Goal: Task Accomplishment & Management: Use online tool/utility

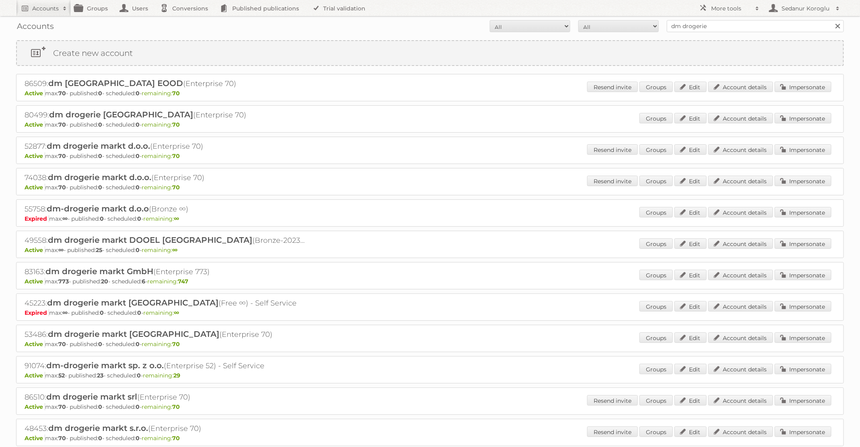
click at [637, 25] on form "All Active Expired Pending All Paid Trials Self service dm drogerie Search" at bounding box center [429, 26] width 827 height 12
type input "ICI Paris XL"
click at [831, 20] on input "Search" at bounding box center [837, 26] width 12 height 12
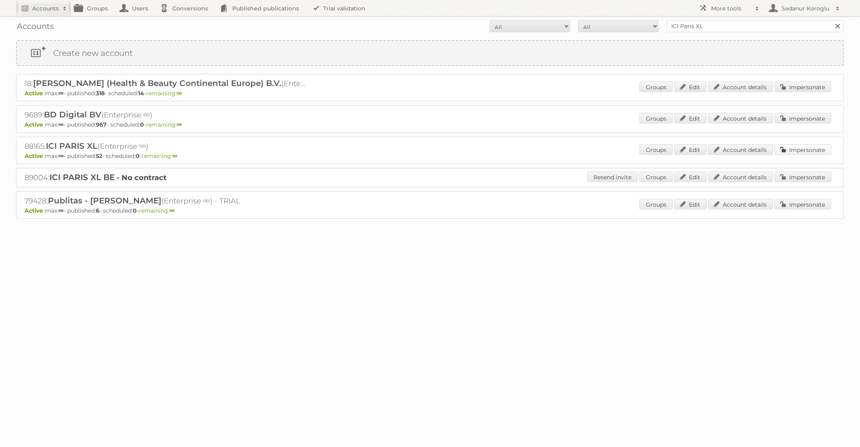
click at [787, 146] on link "Impersonate" at bounding box center [802, 149] width 57 height 10
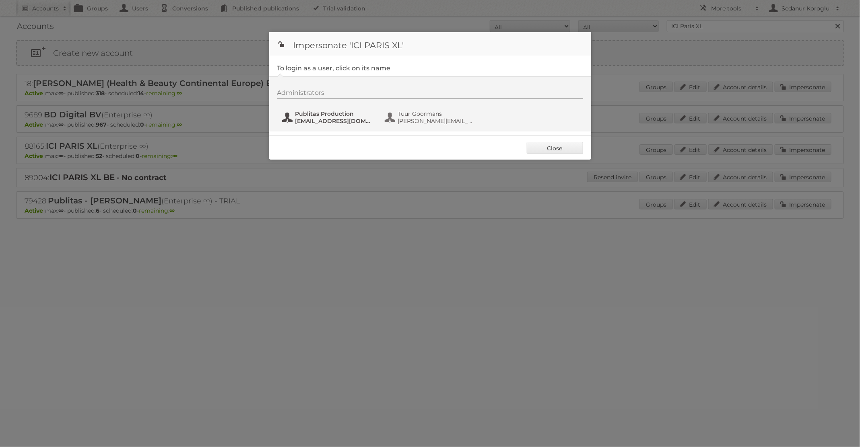
click at [330, 123] on span "fs+iciparisxl@publitas.com" at bounding box center [334, 120] width 78 height 7
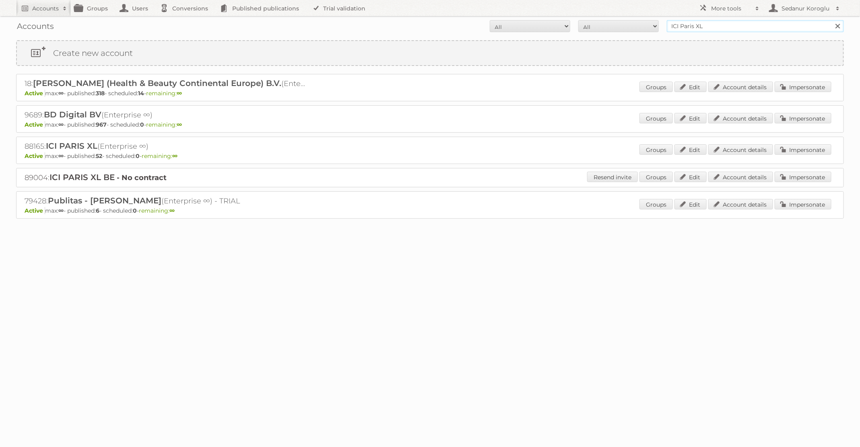
click at [729, 28] on input "ICI Paris XL" at bounding box center [754, 26] width 177 height 12
type input "Pour Vous"
click at [831, 20] on input "Search" at bounding box center [837, 26] width 12 height 12
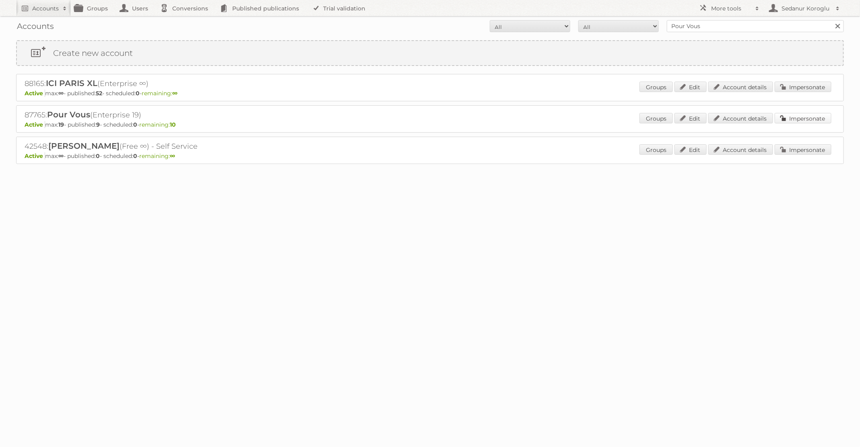
click at [804, 118] on link "Impersonate" at bounding box center [802, 118] width 57 height 10
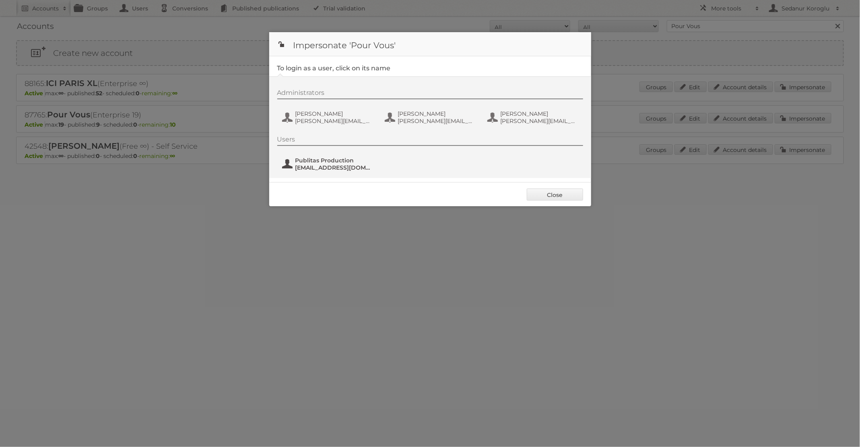
click at [354, 167] on span "fs+pourvous@publitas.com" at bounding box center [334, 167] width 78 height 7
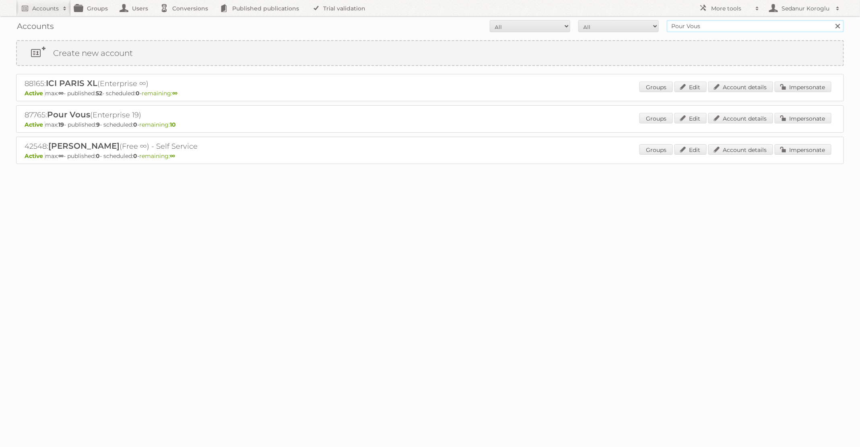
drag, startPoint x: 705, startPoint y: 25, endPoint x: 629, endPoint y: 25, distance: 76.8
click at [629, 25] on form "All Active Expired Pending All Paid Trials Self service Pour Vous Search" at bounding box center [429, 26] width 827 height 12
type input "Plus Retail"
click at [831, 20] on input "Search" at bounding box center [837, 26] width 12 height 12
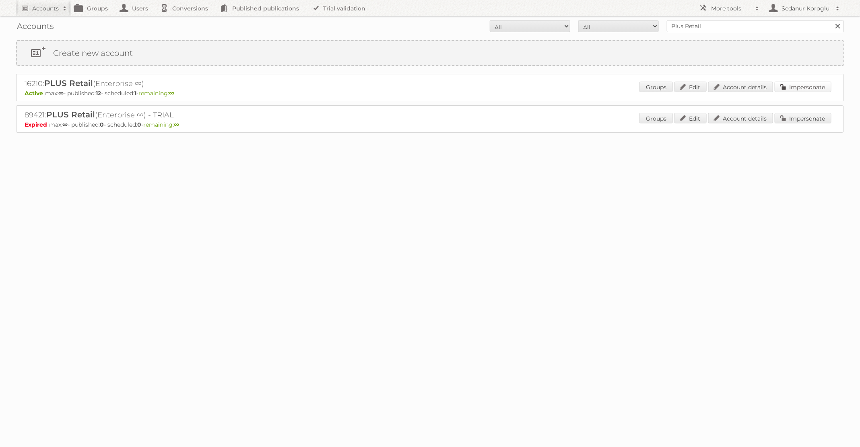
click at [800, 85] on link "Impersonate" at bounding box center [802, 87] width 57 height 10
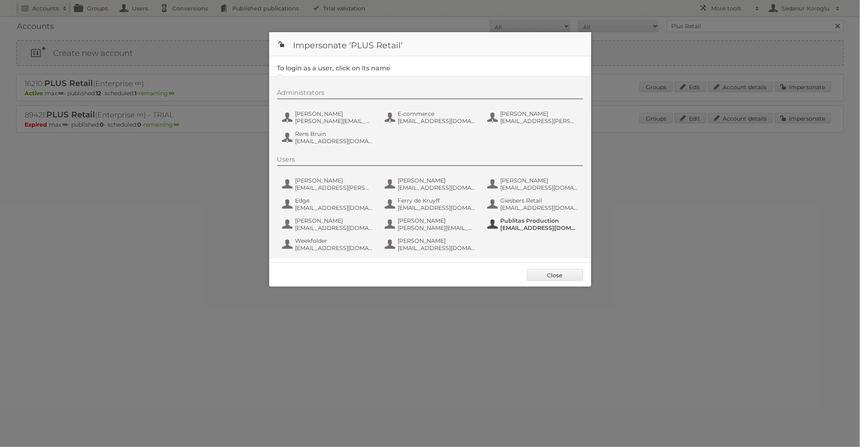
click at [513, 216] on button "Publitas Production fs+coop@publitas.com" at bounding box center [533, 224] width 95 height 16
